Goal: Information Seeking & Learning: Learn about a topic

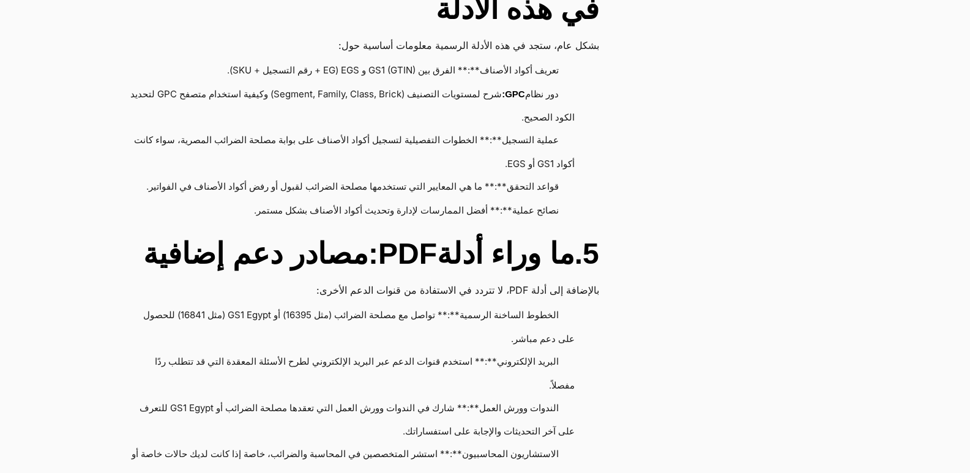
scroll to position [2386, 0]
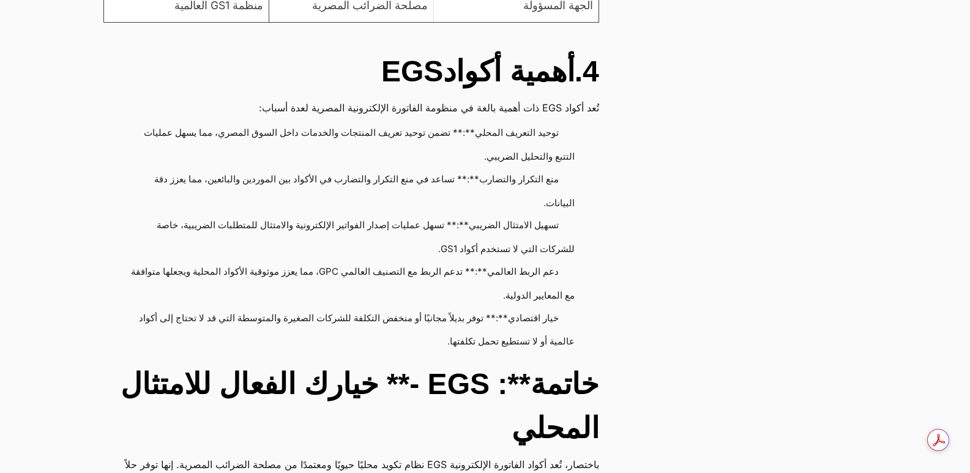
scroll to position [1896, 0]
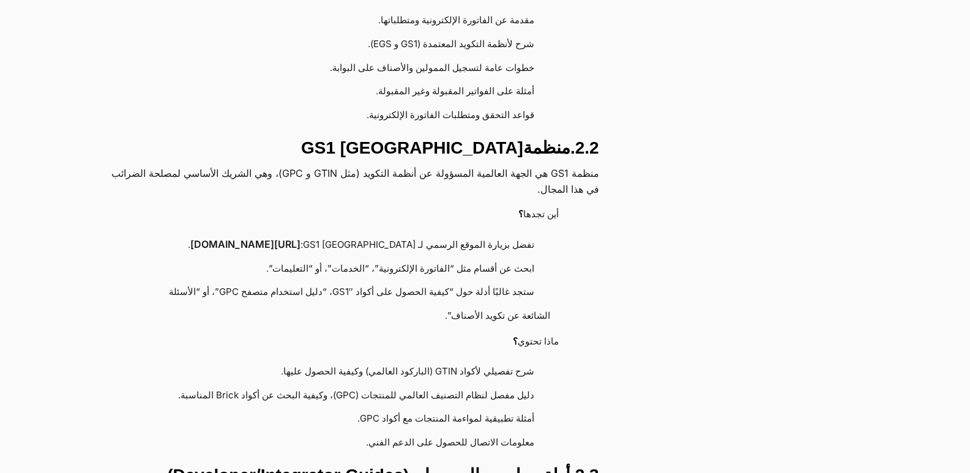
scroll to position [1407, 0]
